Goal: Task Accomplishment & Management: Use online tool/utility

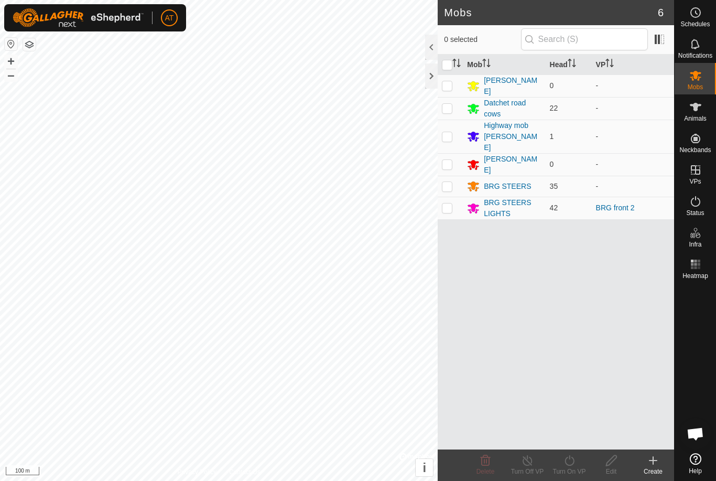
click at [452, 203] on p-checkbox at bounding box center [447, 207] width 10 height 8
checkbox input "true"
click at [571, 457] on icon at bounding box center [568, 460] width 9 height 10
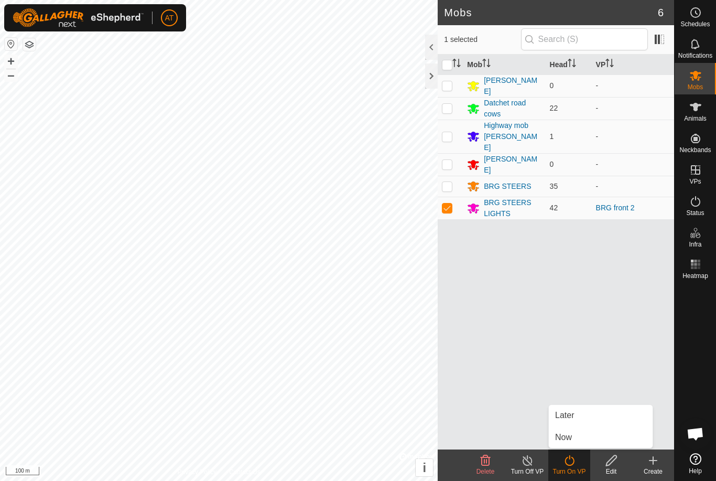
click at [572, 437] on span "Now" at bounding box center [563, 437] width 17 height 13
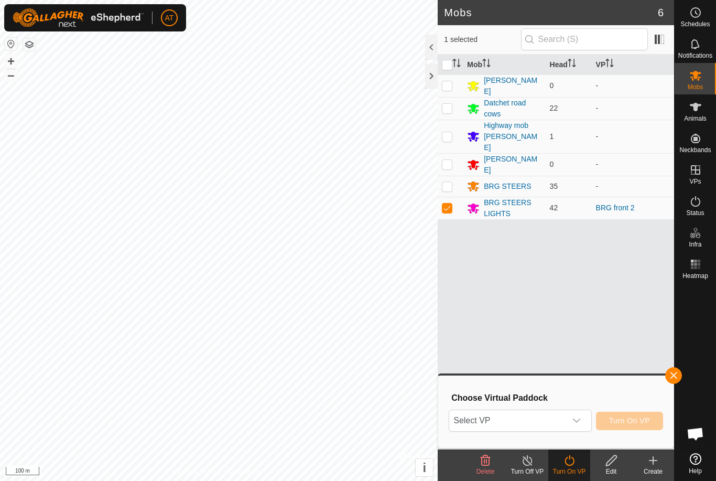
click at [584, 419] on div "dropdown trigger" at bounding box center [576, 420] width 21 height 21
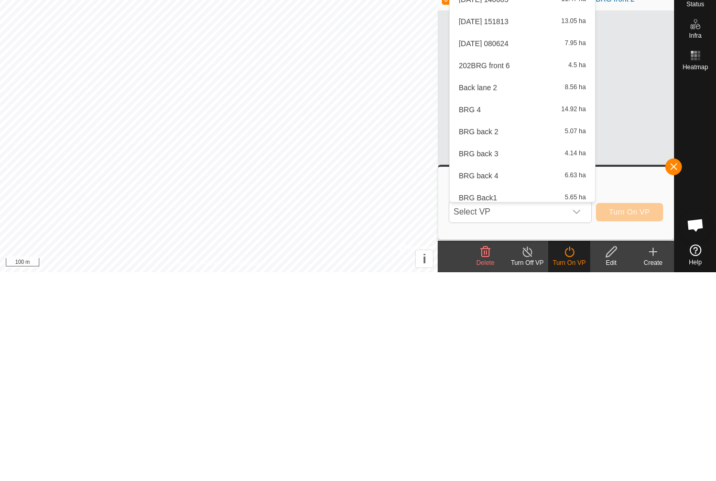
scroll to position [245, 0]
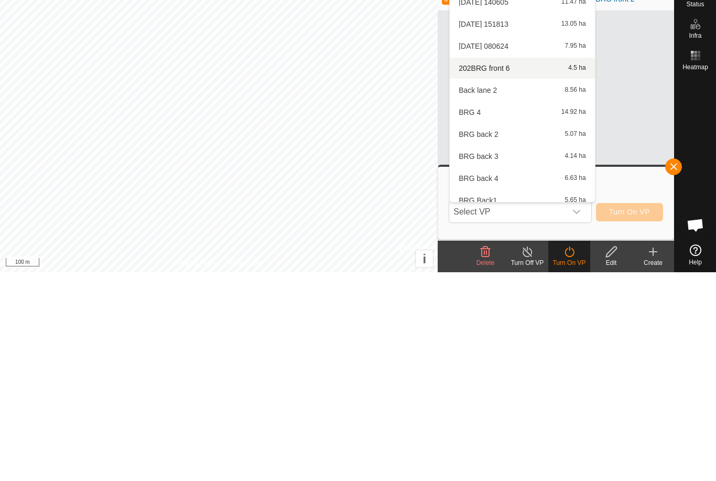
click at [523, 270] on div "202BRG front 6 4.5 ha" at bounding box center [522, 276] width 132 height 13
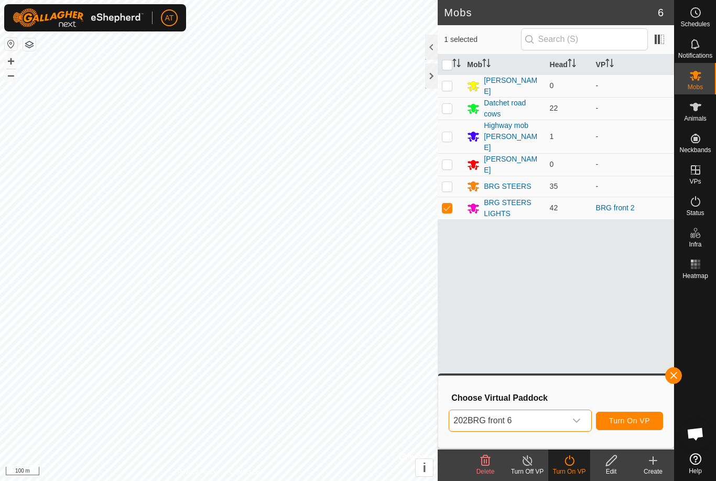
click at [575, 419] on icon "dropdown trigger" at bounding box center [576, 420] width 8 height 8
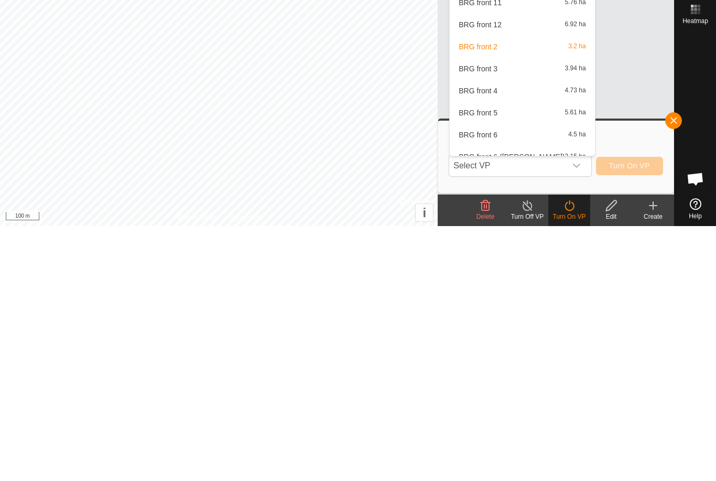
scroll to position [441, 0]
click at [499, 360] on div "BRG front 5 5.61 ha" at bounding box center [522, 366] width 132 height 13
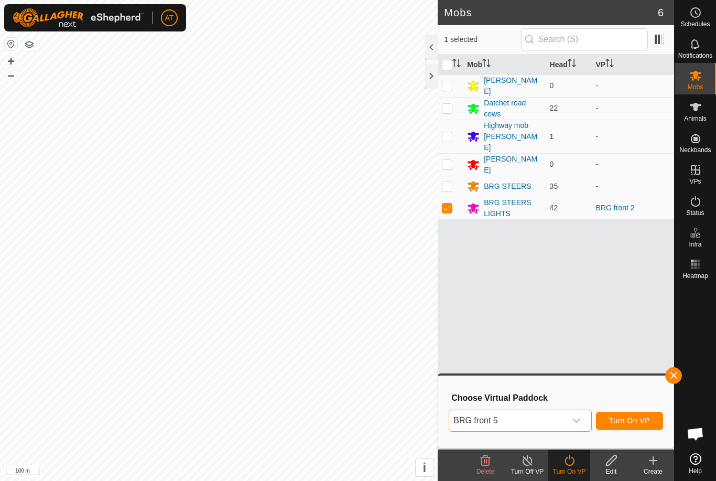
click at [637, 421] on span "Turn On VP" at bounding box center [629, 420] width 41 height 8
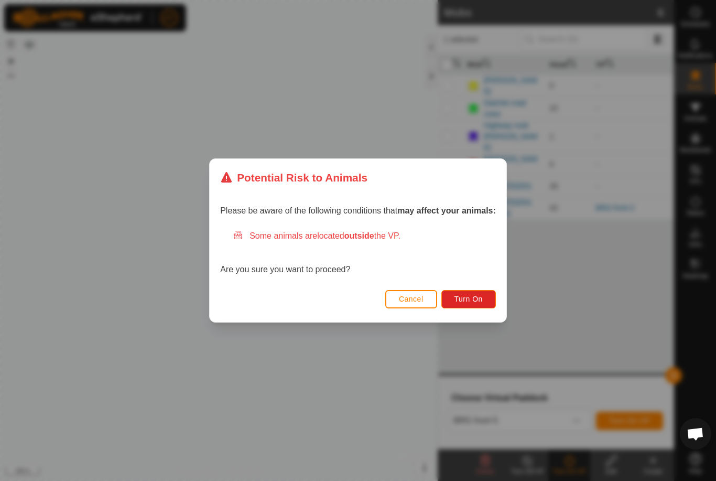
click at [479, 303] on button "Turn On" at bounding box center [468, 299] width 55 height 18
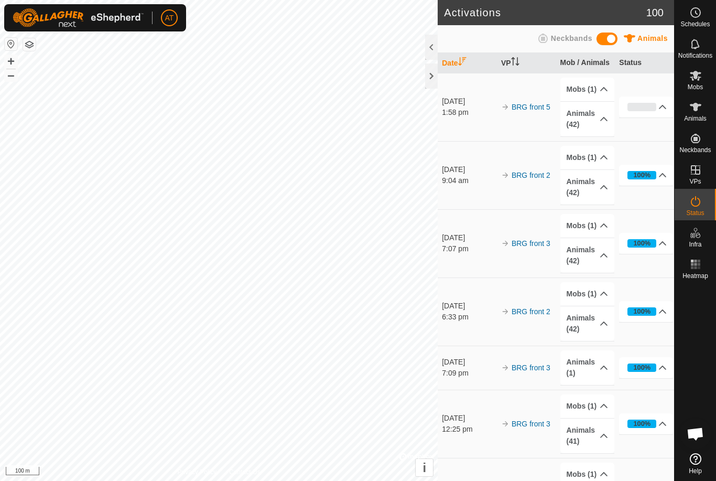
click at [690, 354] on div at bounding box center [695, 366] width 41 height 166
